Goal: Task Accomplishment & Management: Manage account settings

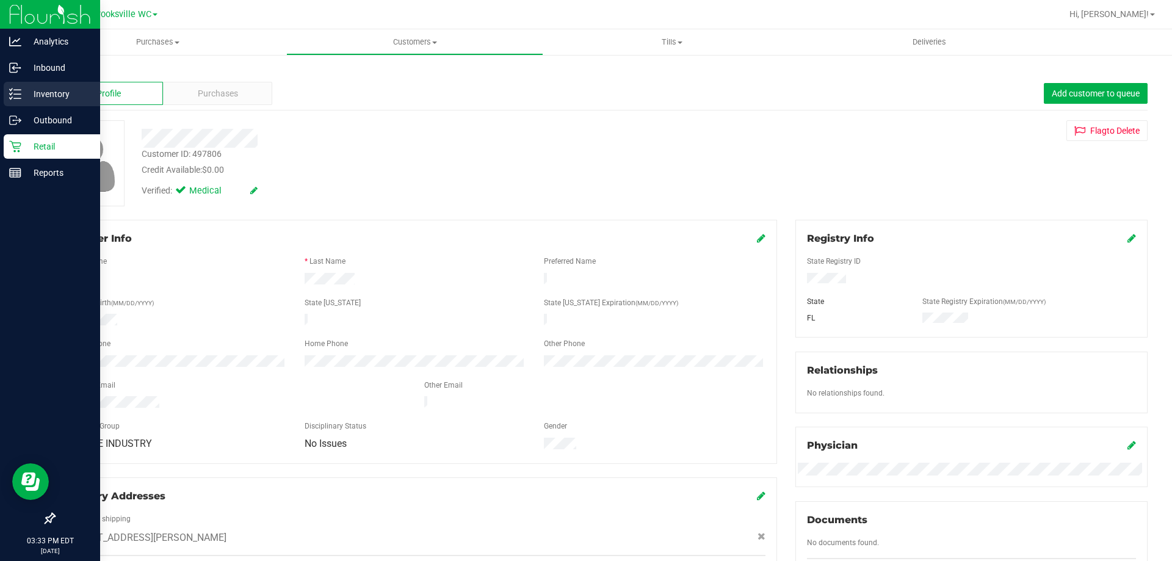
click at [29, 85] on div "Inventory" at bounding box center [52, 94] width 96 height 24
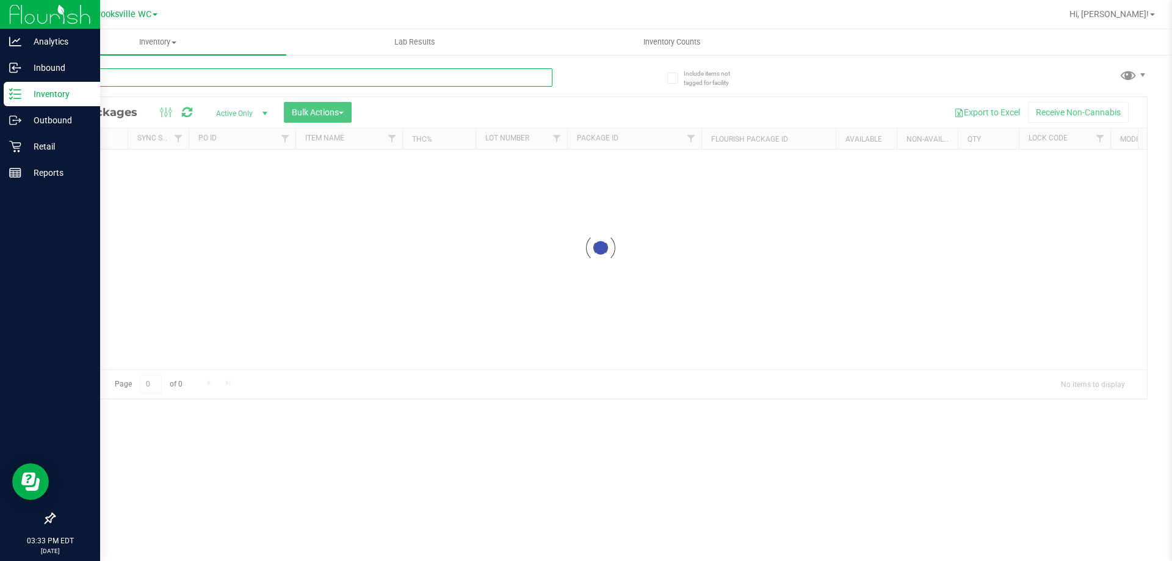
click at [282, 81] on input "text" at bounding box center [303, 77] width 499 height 18
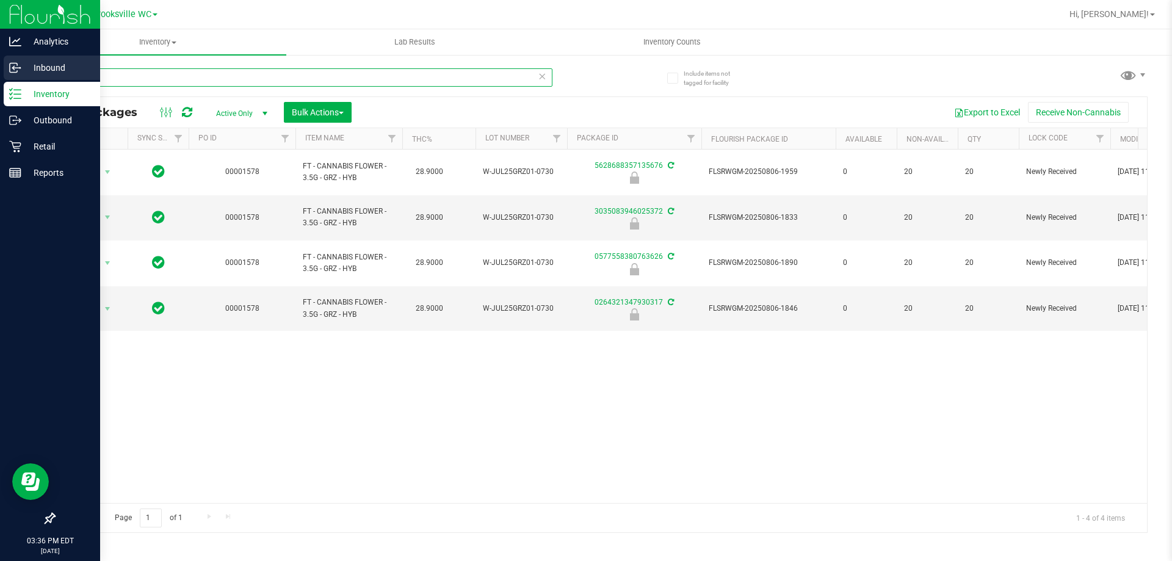
drag, startPoint x: 106, startPoint y: 74, endPoint x: 8, endPoint y: 73, distance: 97.7
click at [8, 73] on div "Analytics Inbound Inventory Outbound Retail Reports 03:36 PM EDT [DATE] 09/21 B…" at bounding box center [586, 280] width 1172 height 561
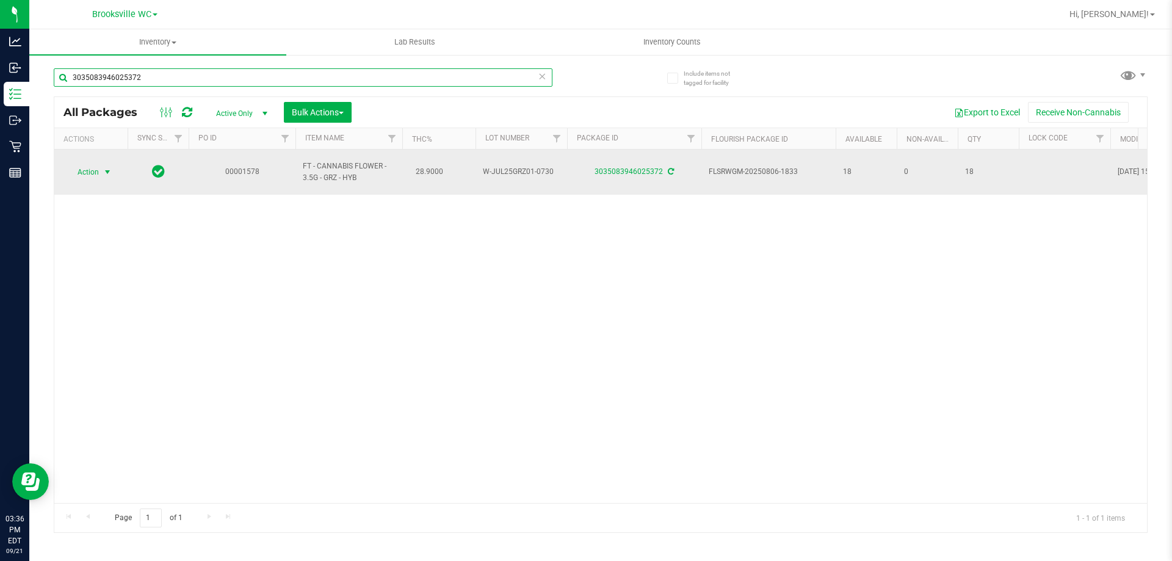
type input "3035083946025372"
click at [86, 164] on span "Action" at bounding box center [83, 172] width 33 height 17
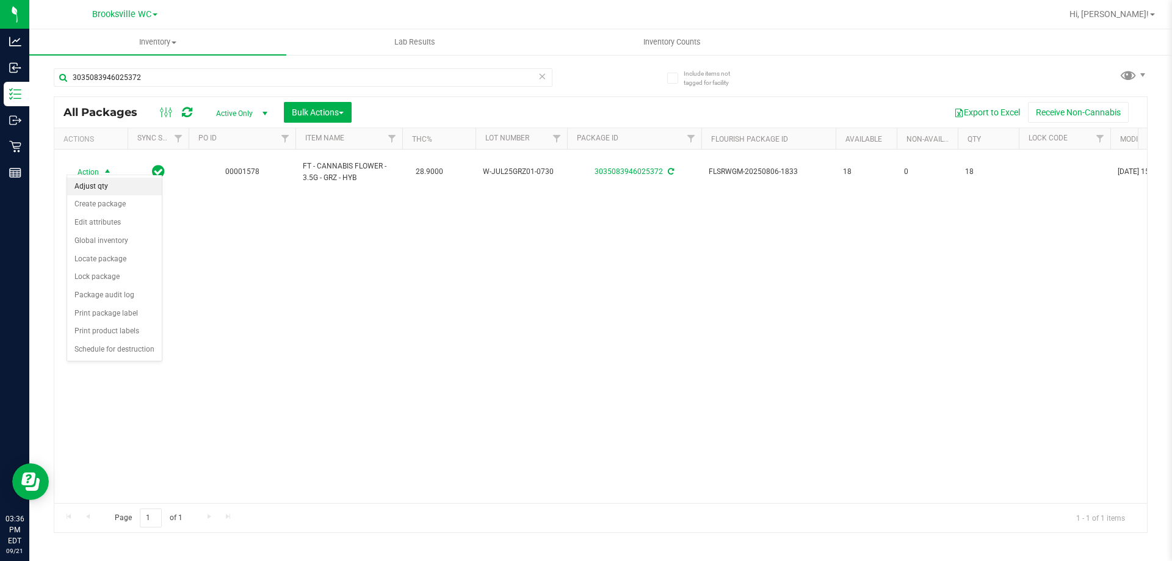
click at [100, 185] on li "Adjust qty" at bounding box center [114, 187] width 95 height 18
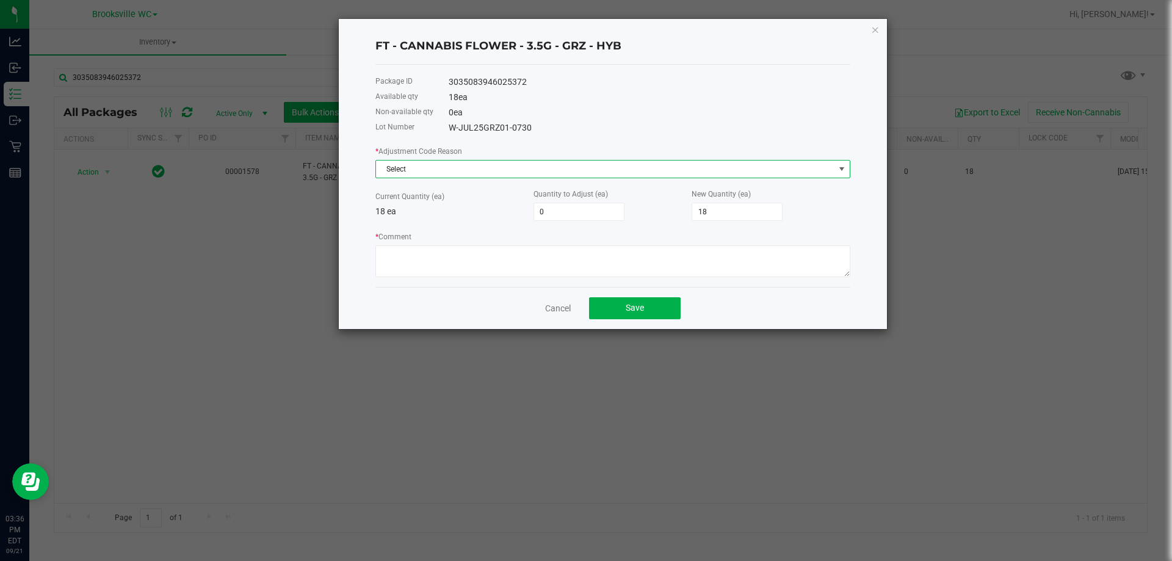
click at [598, 173] on span "Select" at bounding box center [605, 169] width 459 height 17
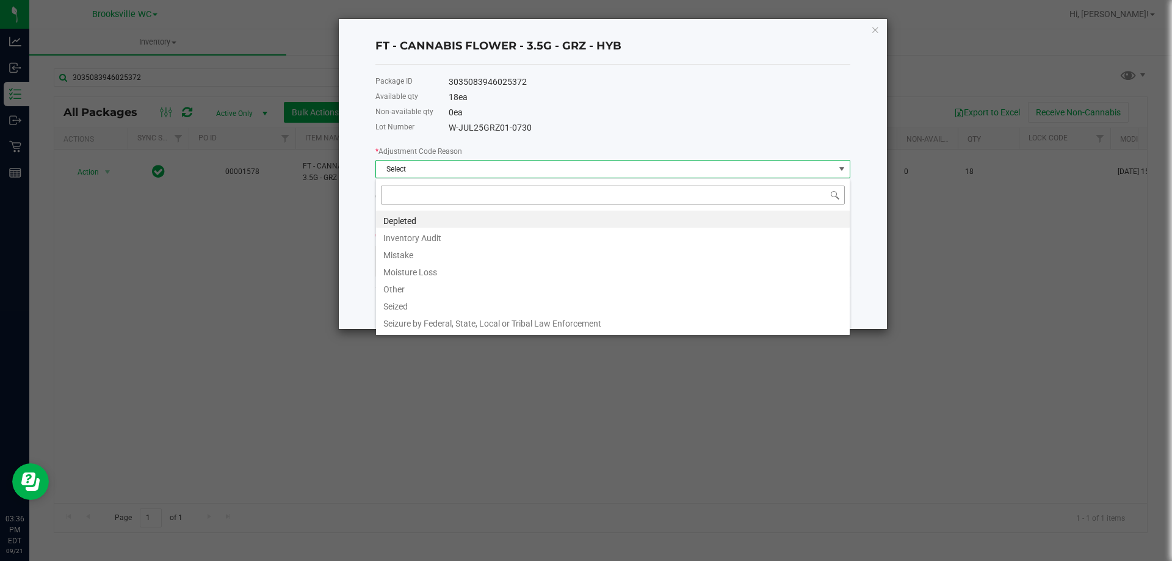
scroll to position [18, 475]
click at [444, 241] on li "Inventory Audit" at bounding box center [613, 236] width 474 height 17
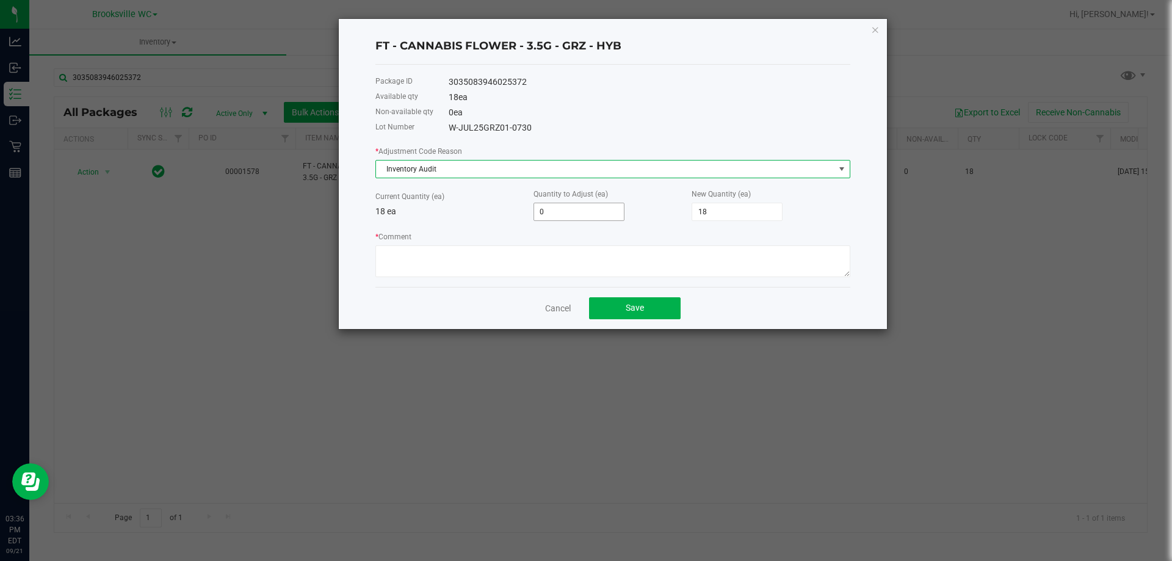
click at [577, 209] on input "0" at bounding box center [579, 211] width 90 height 17
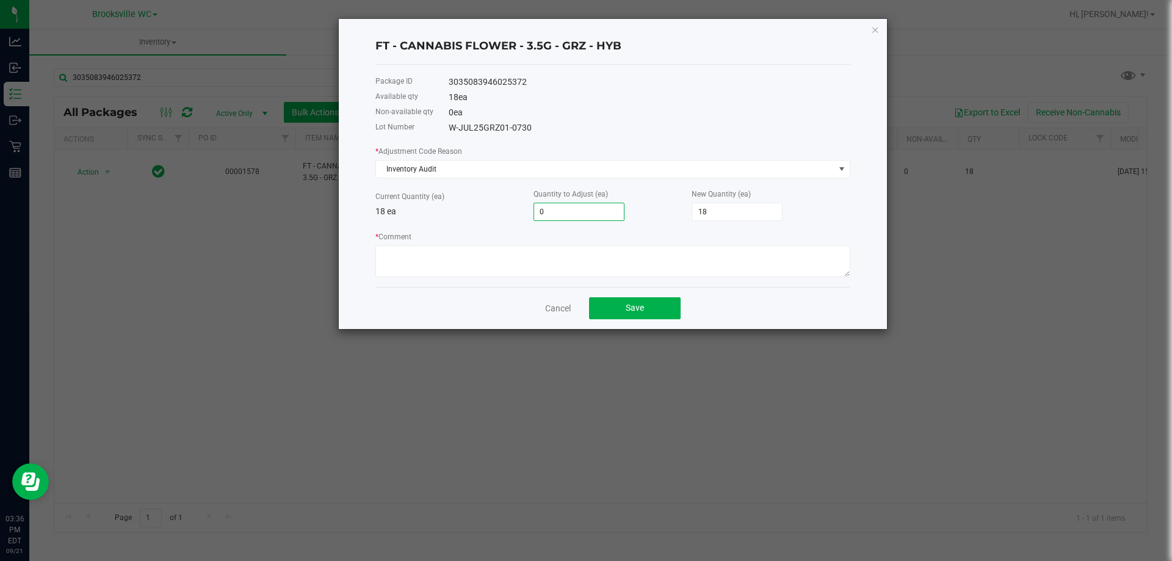
type input "1"
type input "19"
type input "1"
click at [600, 231] on div "* Comment" at bounding box center [613, 253] width 475 height 47
click at [457, 258] on textarea "* Comment" at bounding box center [613, 261] width 475 height 32
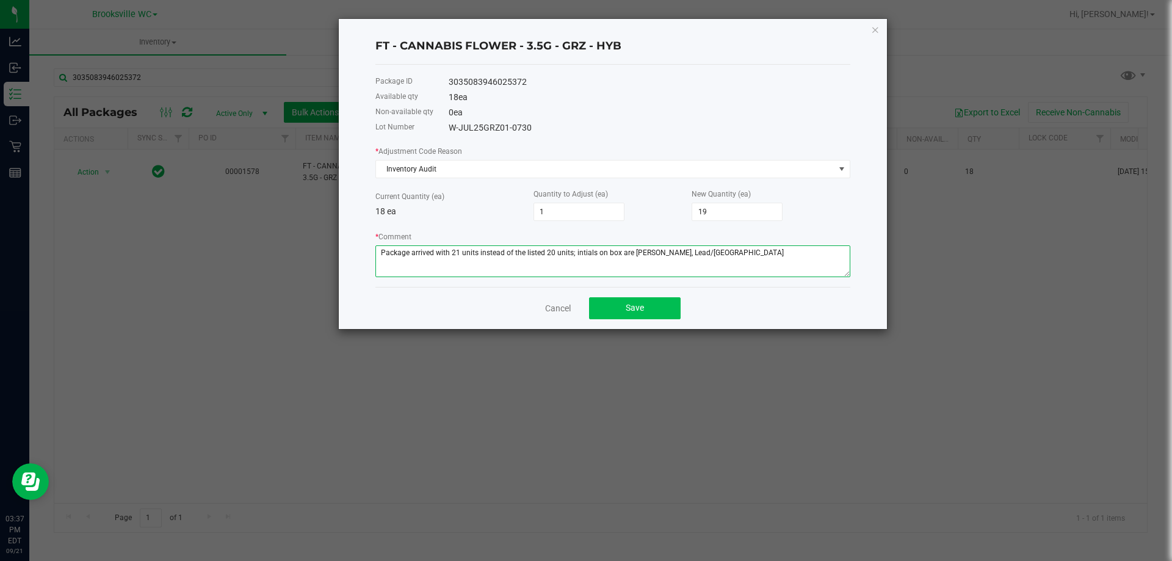
type textarea "Package arrived with 21 units instead of the listed 20 units; intials on box ar…"
click at [639, 310] on span "Save" at bounding box center [635, 308] width 18 height 10
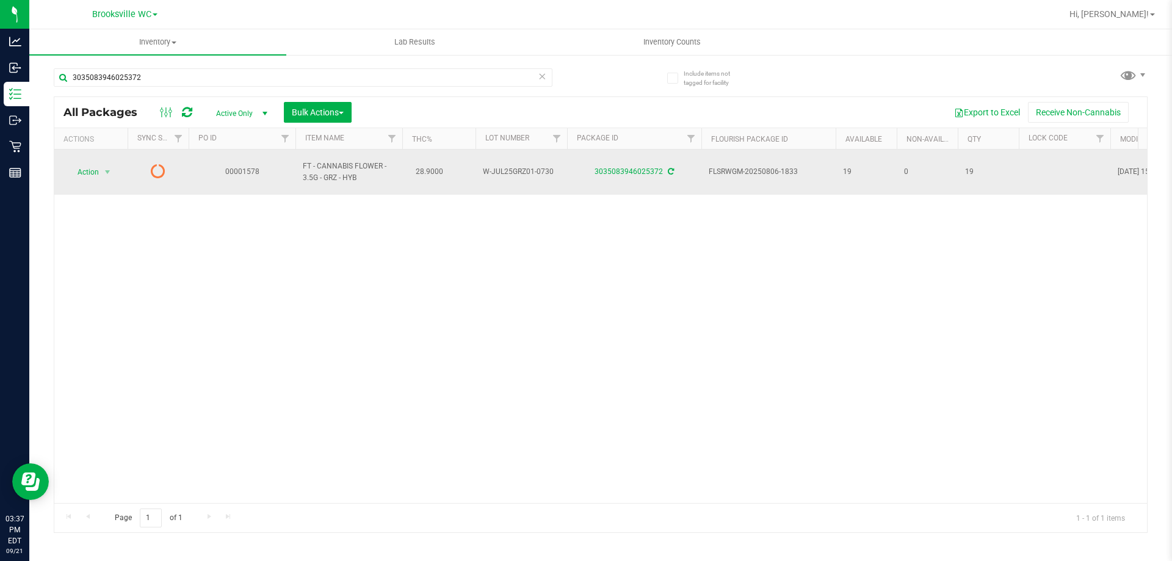
click at [711, 165] on td "FLSRWGM-20250806-1833" at bounding box center [769, 172] width 134 height 45
drag, startPoint x: 711, startPoint y: 168, endPoint x: 798, endPoint y: 165, distance: 87.3
click at [798, 166] on span "FLSRWGM-20250806-1833" at bounding box center [769, 172] width 120 height 12
copy span "FLSRWGM-20250806-1833"
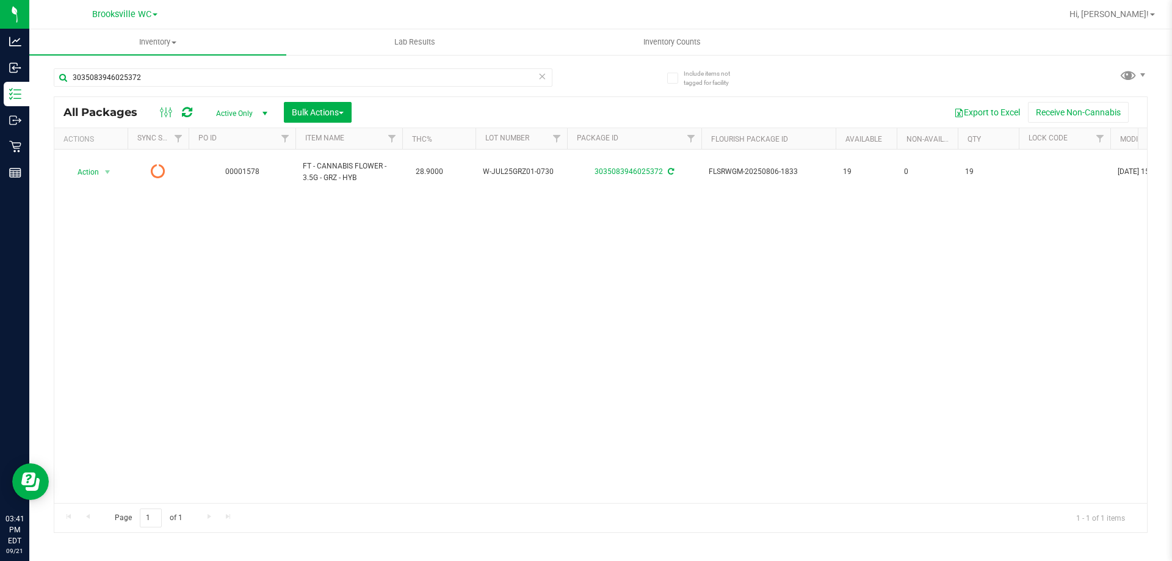
drag, startPoint x: 603, startPoint y: 289, endPoint x: 816, endPoint y: 44, distance: 325.0
click at [603, 287] on div "Action Action Edit attributes Global inventory Lock package Package audit log P…" at bounding box center [600, 327] width 1093 height 354
